Goal: Communication & Community: Answer question/provide support

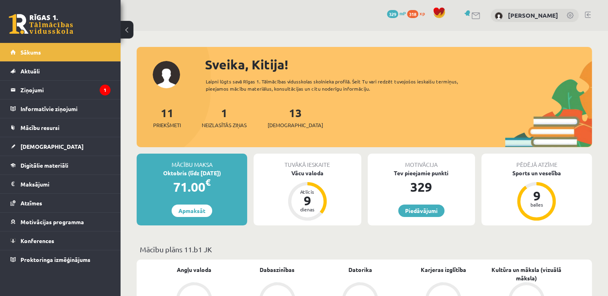
drag, startPoint x: 220, startPoint y: 102, endPoint x: 221, endPoint y: 112, distance: 9.3
click at [221, 112] on div "Sveika, Kitija! Laipni lūgts savā Rīgas 1. Tālmācības vidusskolas skolnieka pro…" at bounding box center [364, 101] width 455 height 92
click at [221, 112] on div "1 Neizlasītās ziņas" at bounding box center [224, 116] width 45 height 25
click at [227, 118] on link "1 Neizlasītās ziņas" at bounding box center [224, 118] width 45 height 24
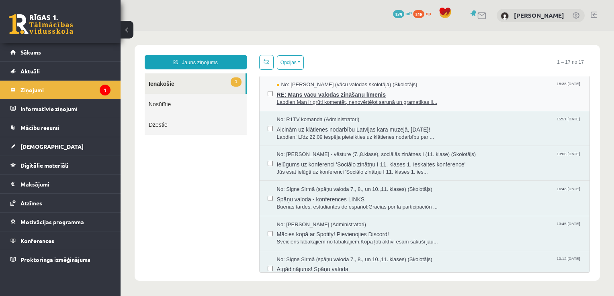
click at [300, 94] on span "RE: Mans vācu valodas zināšanu līmenis" at bounding box center [429, 94] width 305 height 10
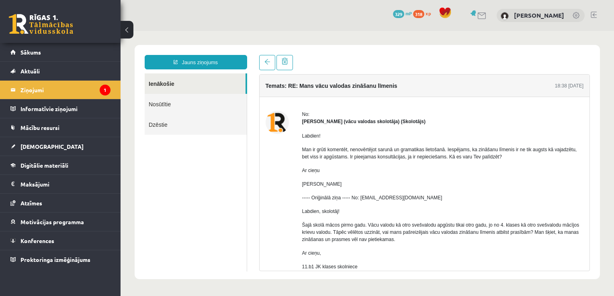
drag, startPoint x: 447, startPoint y: 135, endPoint x: 452, endPoint y: 144, distance: 9.9
click at [449, 141] on div "Labdien! Man ir grūti komentēt, nenovērtējot sarunā un gramatikas lietošanā. Ie…" at bounding box center [442, 211] width 281 height 173
click at [283, 127] on img at bounding box center [276, 122] width 23 height 23
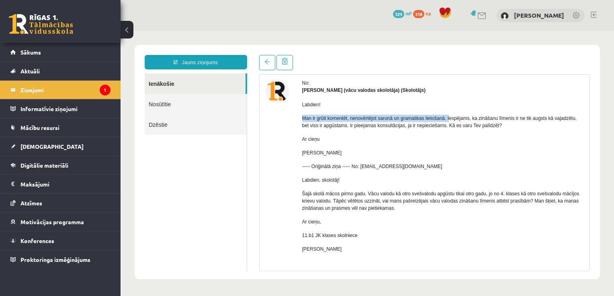
scroll to position [40, 0]
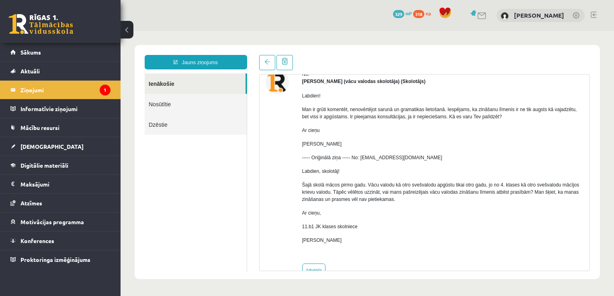
click at [381, 208] on div "Labdien! Man ir grūti komentēt, nenovērtējot sarunā un gramatikas lietošanā. Ie…" at bounding box center [442, 171] width 281 height 173
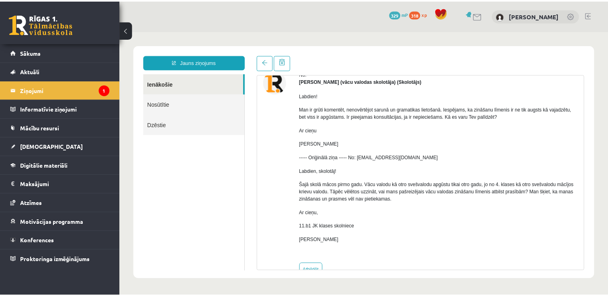
scroll to position [0, 0]
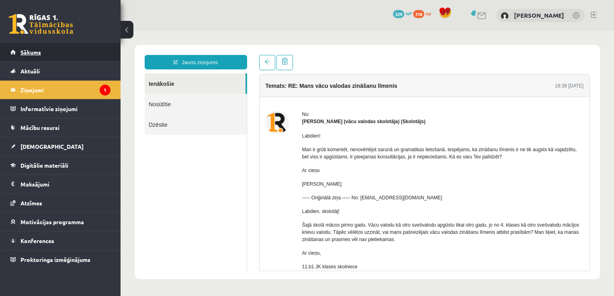
click at [85, 57] on link "Sākums" at bounding box center [60, 52] width 100 height 18
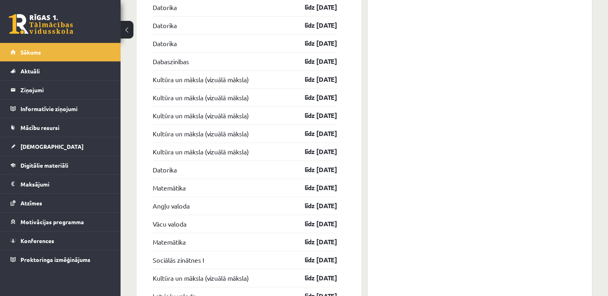
scroll to position [908, 0]
